Goal: Communication & Community: Answer question/provide support

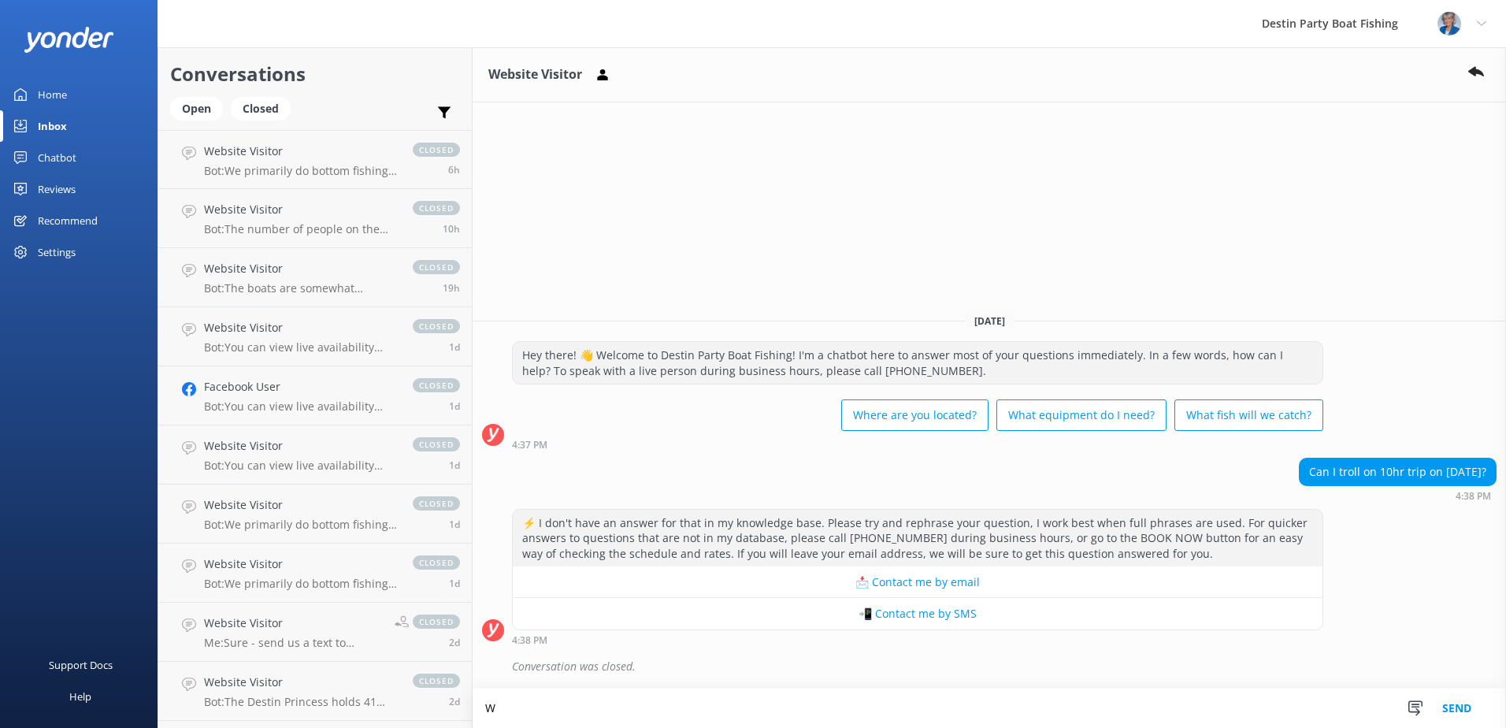
type textarea "W"
